Goal: Task Accomplishment & Management: Manage account settings

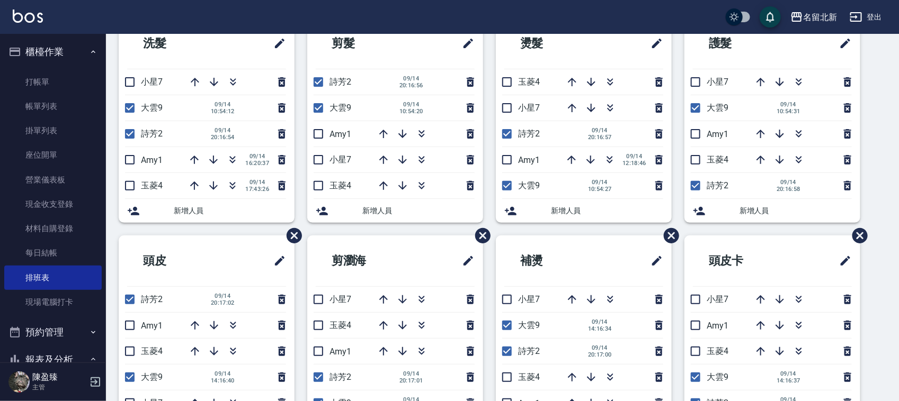
scroll to position [66, 0]
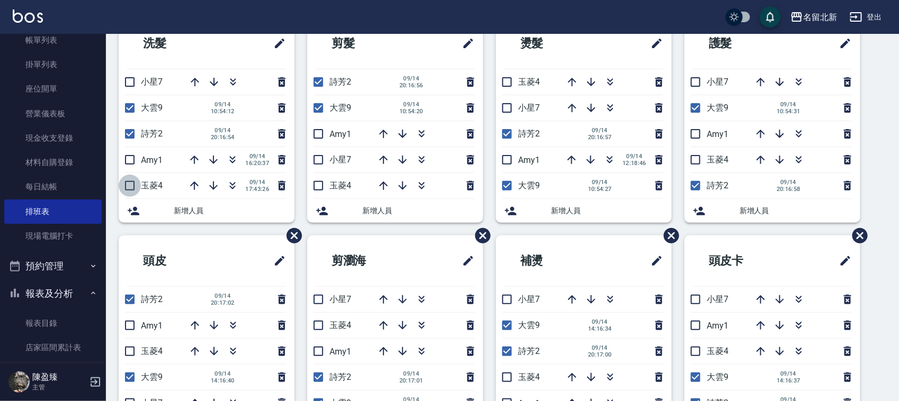
click at [132, 191] on input "checkbox" at bounding box center [130, 186] width 22 height 22
checkbox input "true"
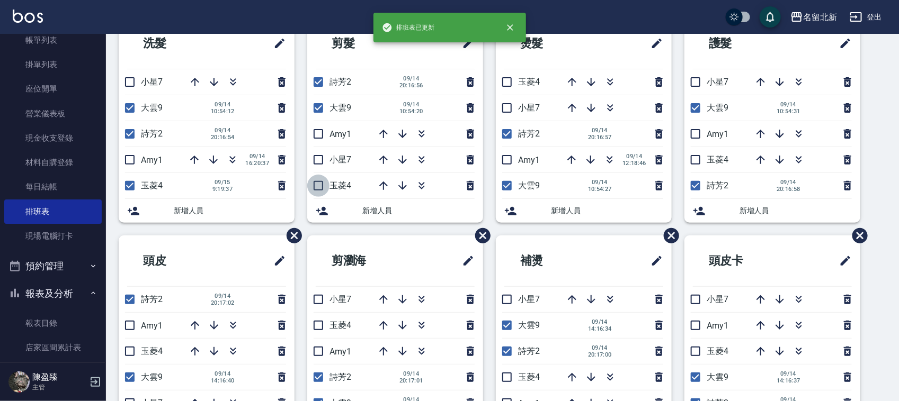
click at [320, 191] on input "checkbox" at bounding box center [318, 186] width 22 height 22
checkbox input "true"
drag, startPoint x: 504, startPoint y: 80, endPoint x: 546, endPoint y: 159, distance: 89.8
click at [504, 82] on input "checkbox" at bounding box center [507, 82] width 22 height 22
checkbox input "true"
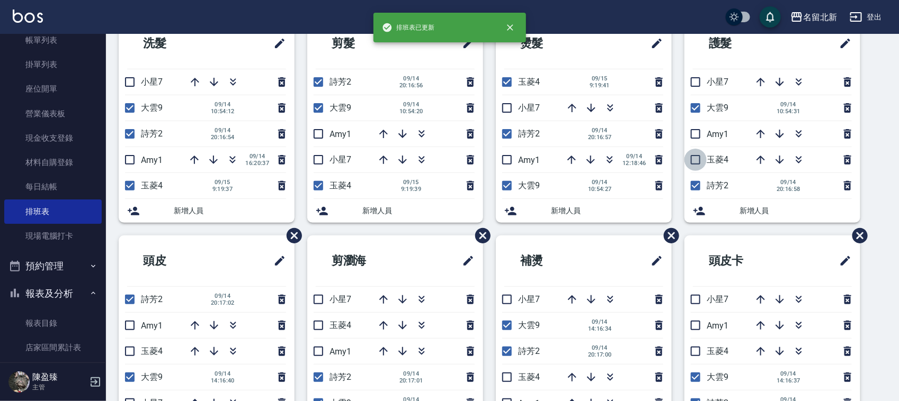
click at [694, 161] on input "checkbox" at bounding box center [695, 160] width 22 height 22
checkbox input "true"
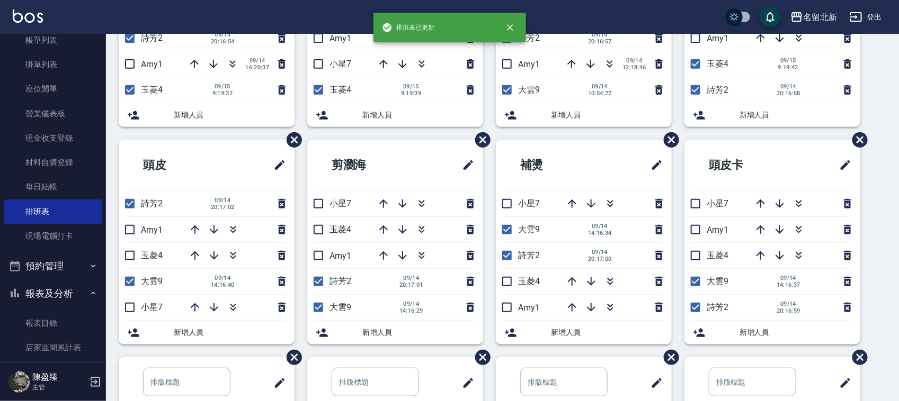
scroll to position [199, 0]
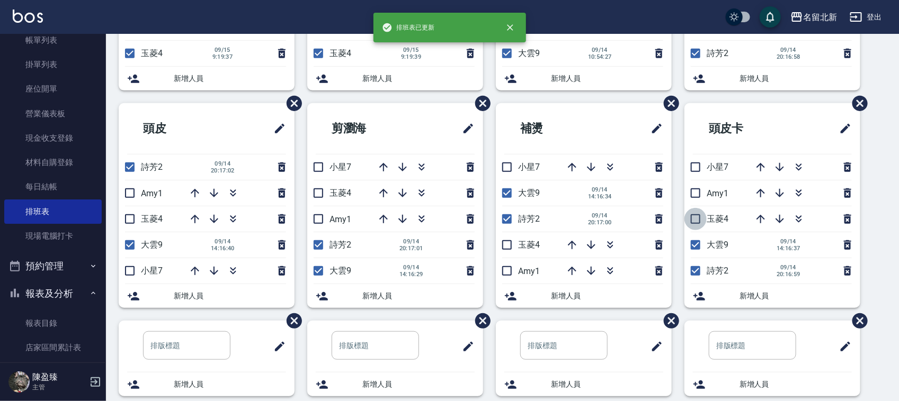
click at [694, 215] on input "checkbox" at bounding box center [695, 219] width 22 height 22
checkbox input "true"
click at [500, 241] on input "checkbox" at bounding box center [507, 245] width 22 height 22
checkbox input "true"
click at [311, 189] on input "checkbox" at bounding box center [318, 193] width 22 height 22
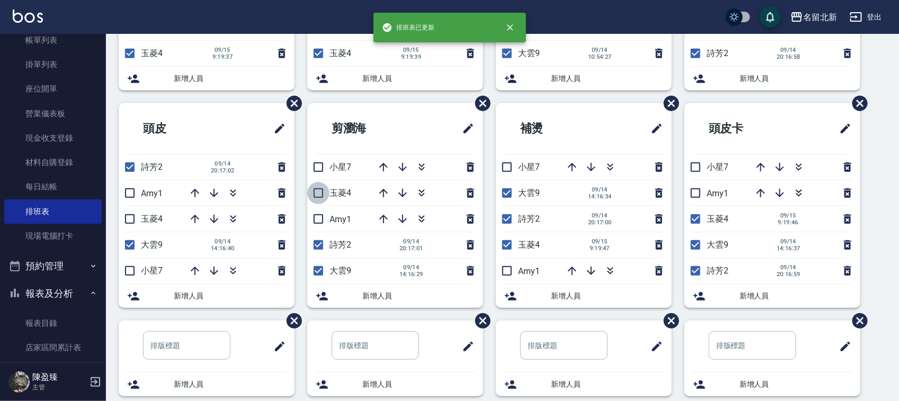
checkbox input "true"
click at [131, 220] on input "checkbox" at bounding box center [130, 219] width 22 height 22
checkbox input "true"
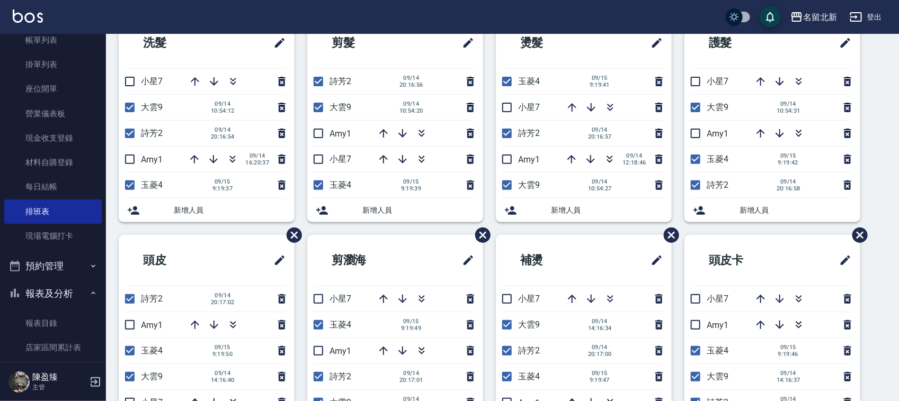
scroll to position [70, 0]
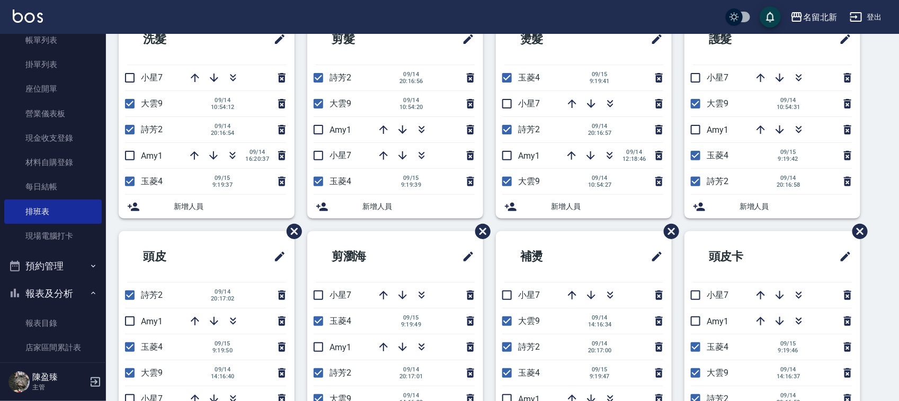
click at [898, 401] on html "名留北新 登出 櫃檯作業 打帳單 帳單列表 掛單列表 座位開單 營業儀表板 現金收支登錄 材料自購登錄 每日結帳 排班表 現場電腦打卡 預約管理 預約管理 單…" at bounding box center [449, 369] width 899 height 878
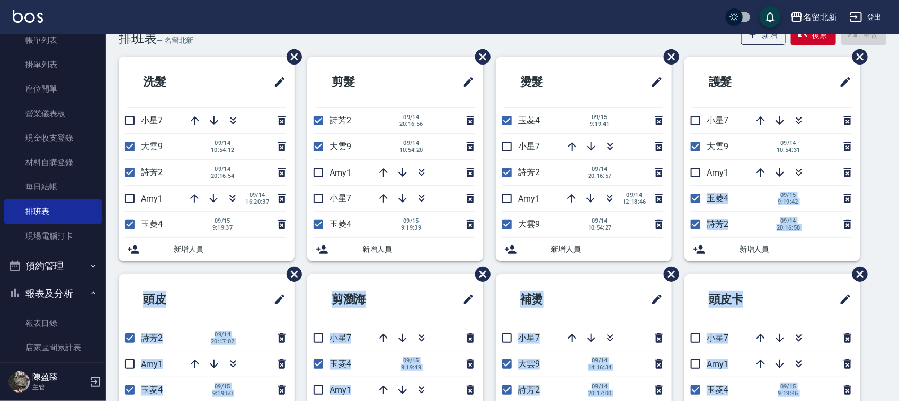
scroll to position [4, 0]
